Goal: Task Accomplishment & Management: Manage account settings

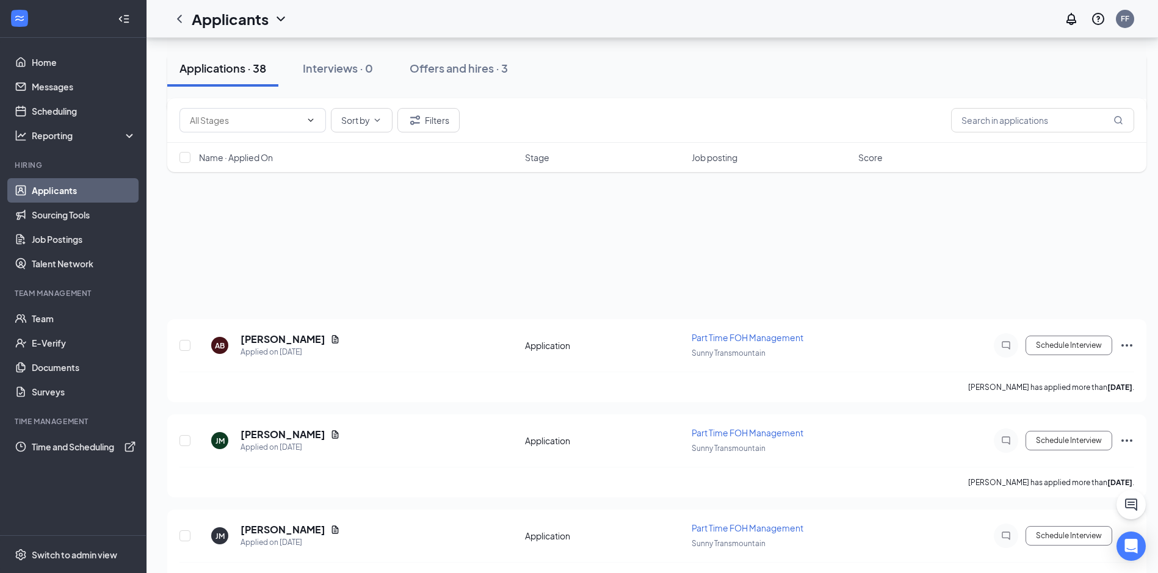
scroll to position [868, 0]
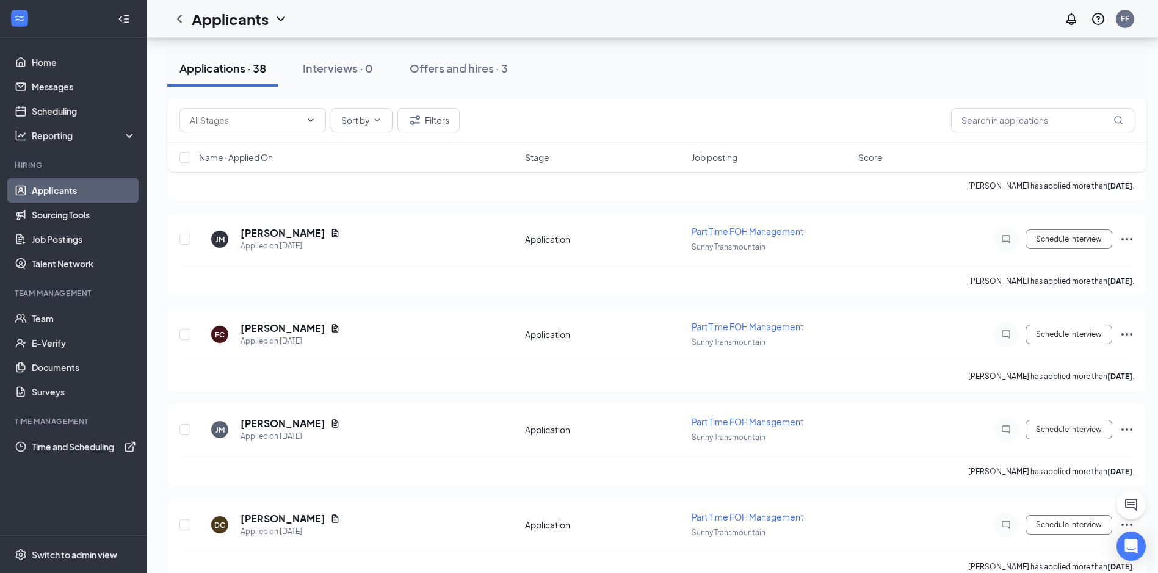
click at [230, 71] on div "Applications · 38" at bounding box center [222, 67] width 87 height 15
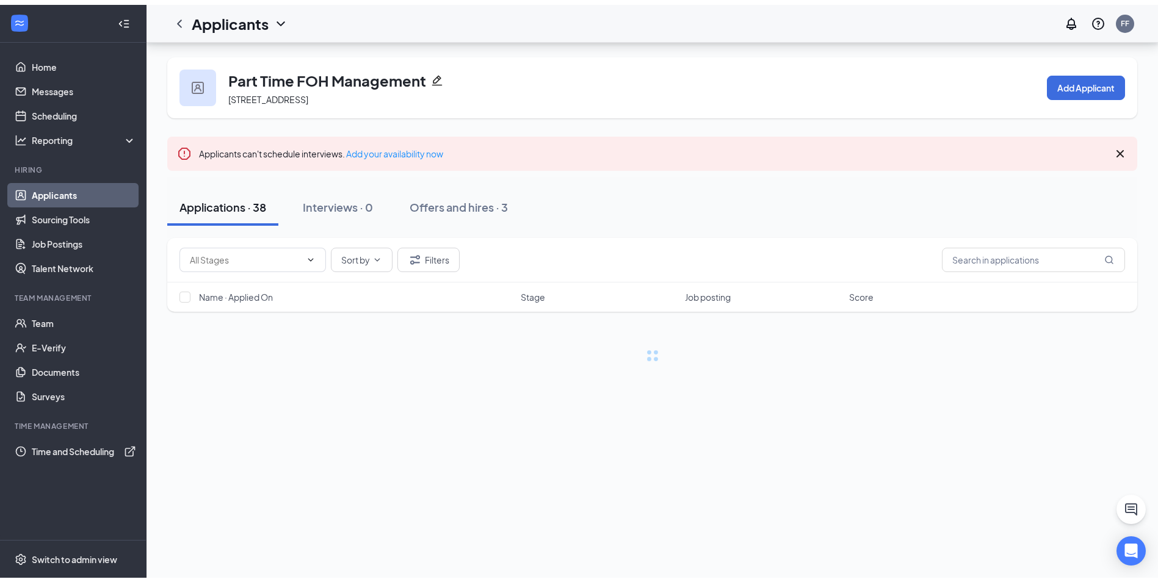
scroll to position [0, 0]
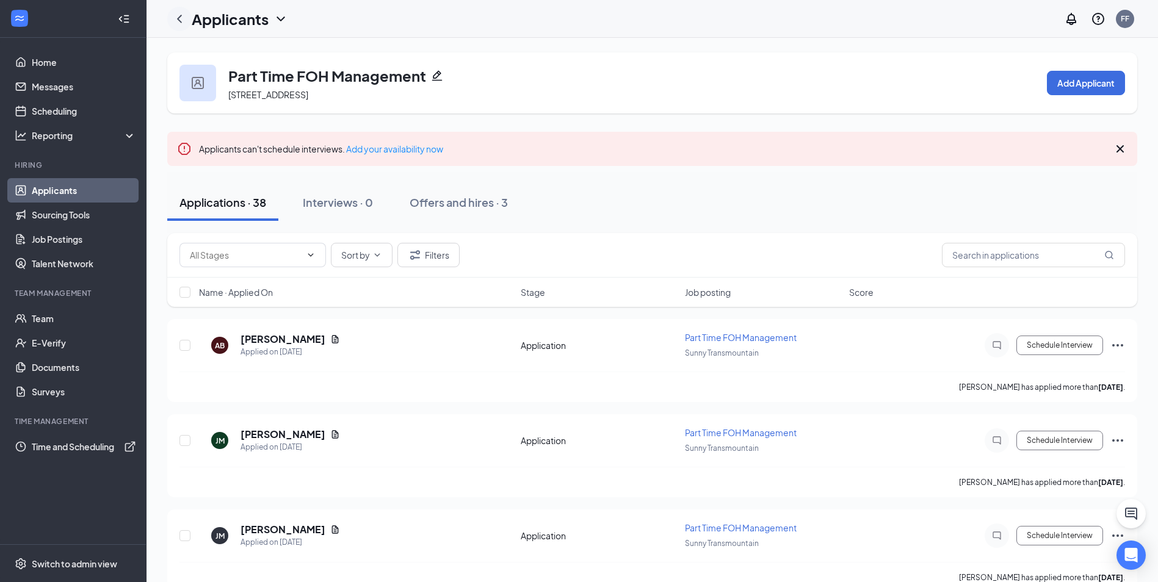
click at [180, 20] on icon "ChevronLeft" at bounding box center [179, 19] width 15 height 15
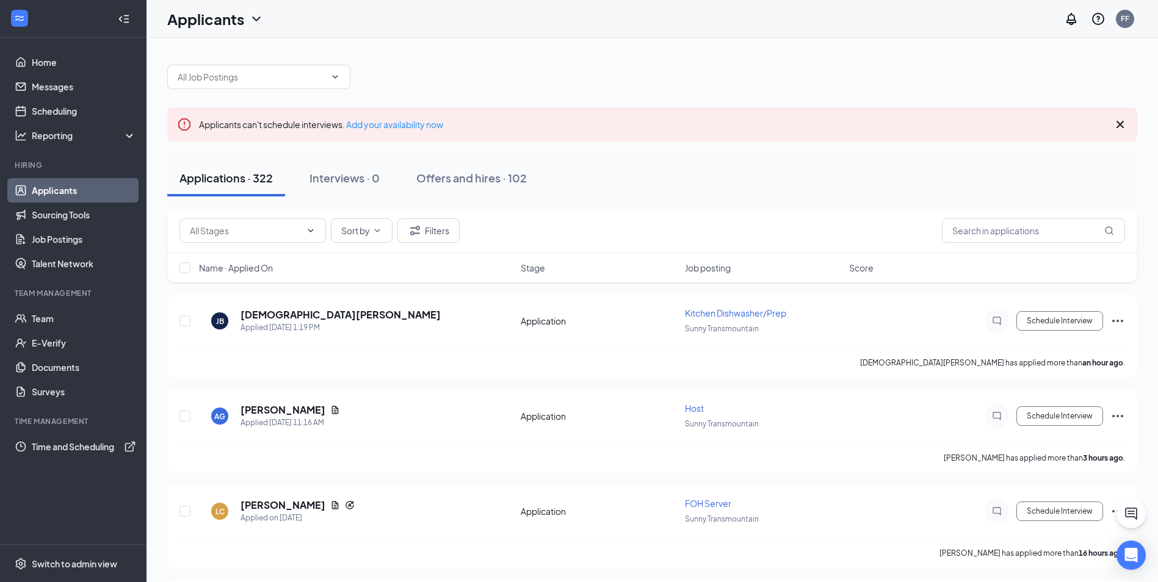
click at [244, 178] on div "Applications · 322" at bounding box center [225, 177] width 93 height 15
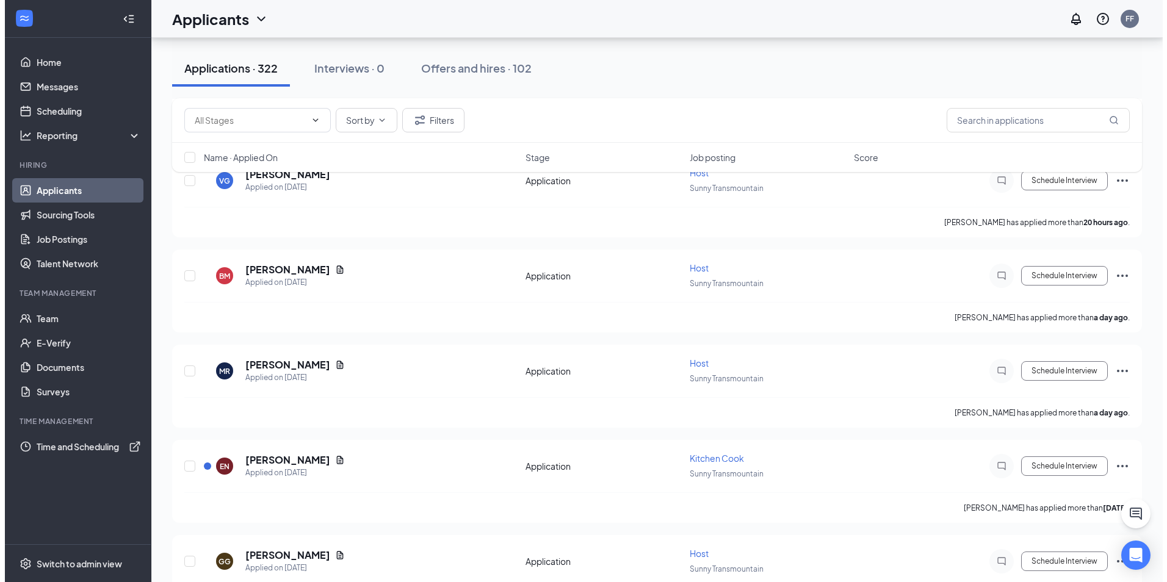
scroll to position [427, 0]
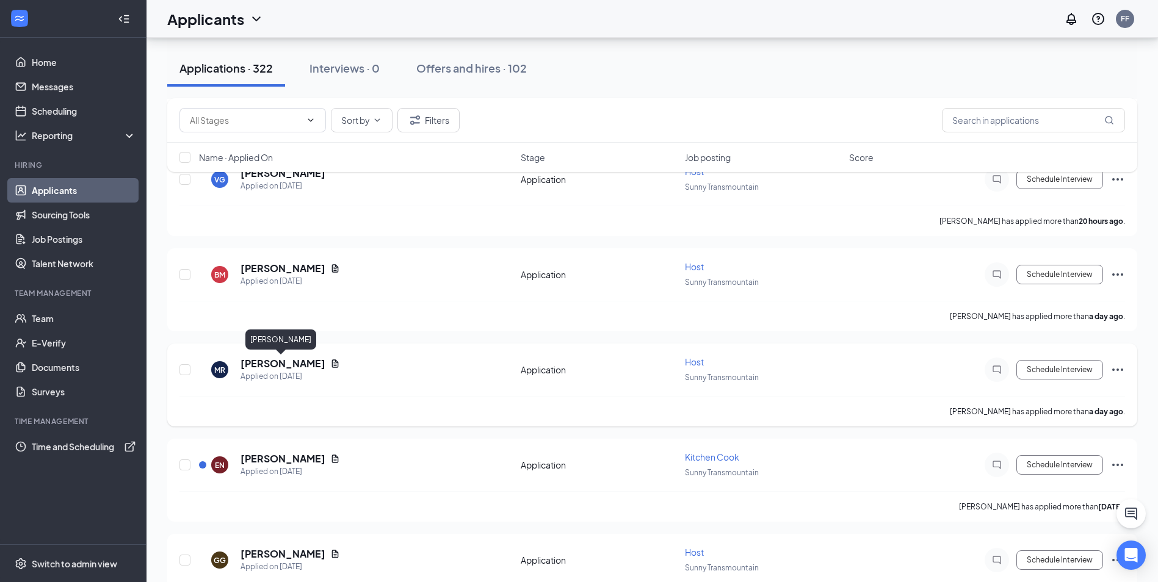
click at [272, 360] on h5 "[PERSON_NAME]" at bounding box center [282, 363] width 85 height 13
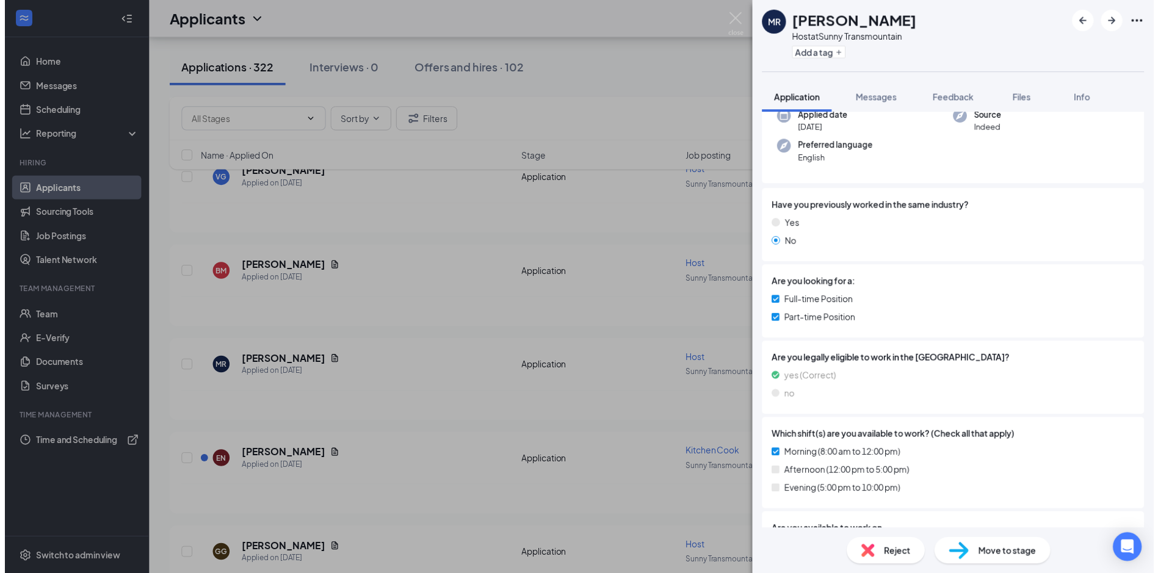
scroll to position [183, 0]
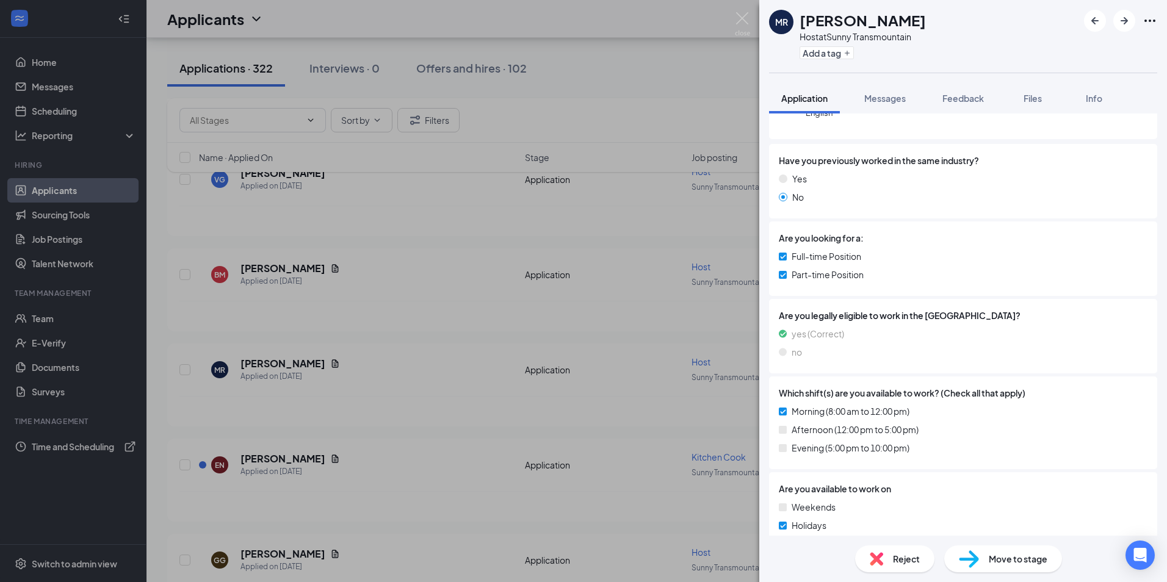
click at [646, 338] on div "[PERSON_NAME] Host at Sunny Transmountain Add a tag Application Messages Feedba…" at bounding box center [583, 291] width 1167 height 582
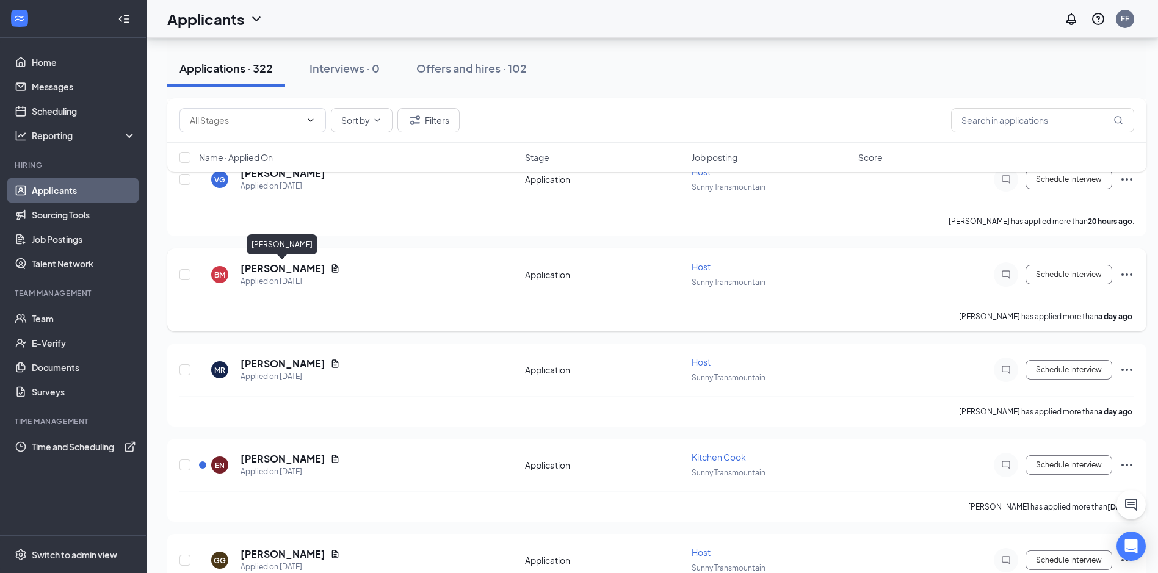
click at [279, 266] on h5 "[PERSON_NAME]" at bounding box center [282, 268] width 85 height 13
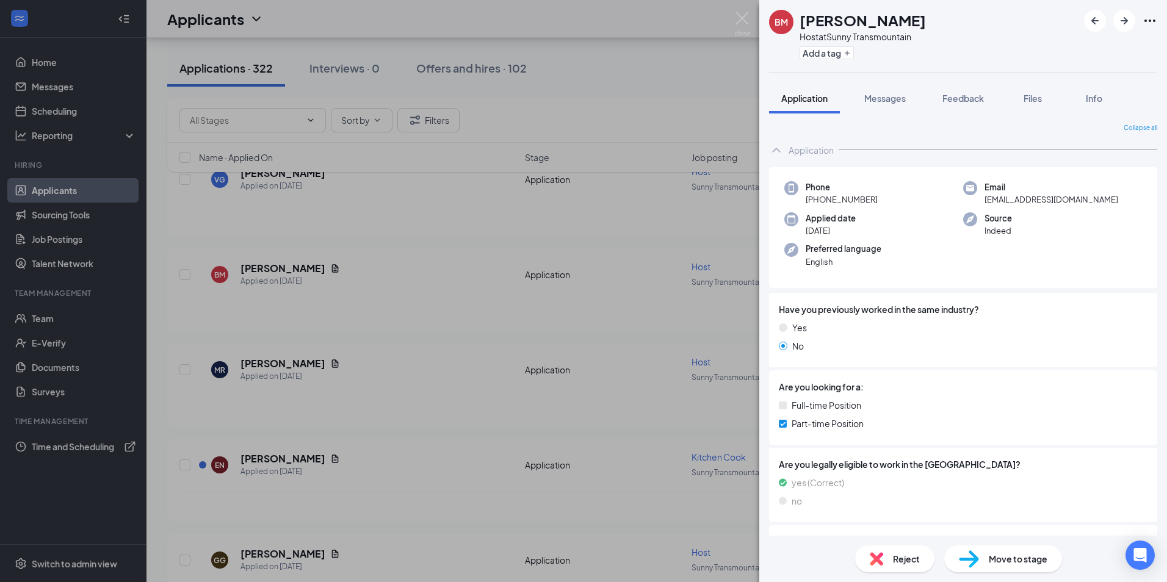
click at [424, 237] on div "BM [PERSON_NAME] Host at Sunny Transmountain Add a tag Application Messages Fee…" at bounding box center [583, 291] width 1167 height 582
